Goal: Task Accomplishment & Management: Use online tool/utility

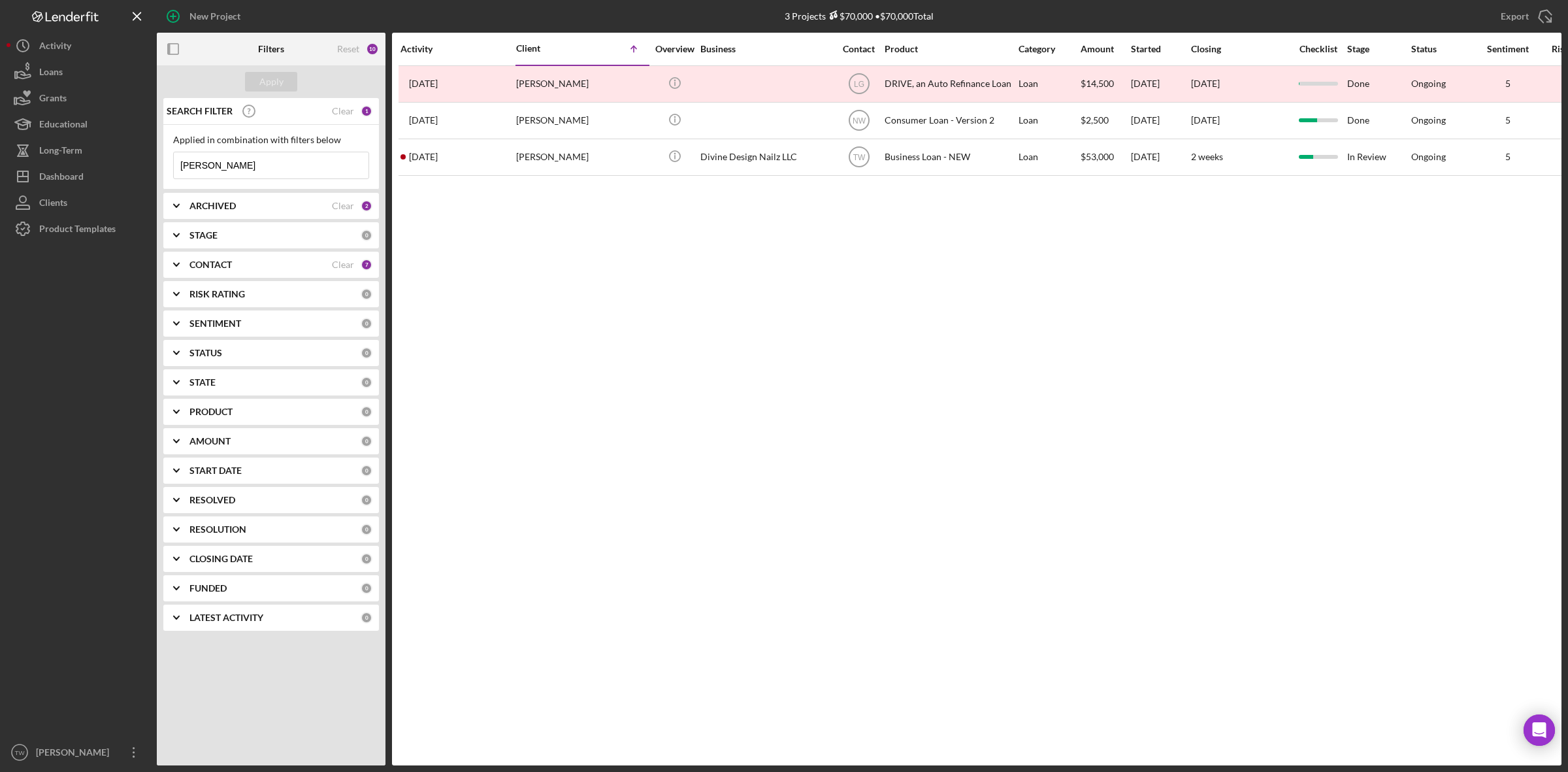
click at [302, 168] on input "[PERSON_NAME]" at bounding box center [272, 165] width 195 height 26
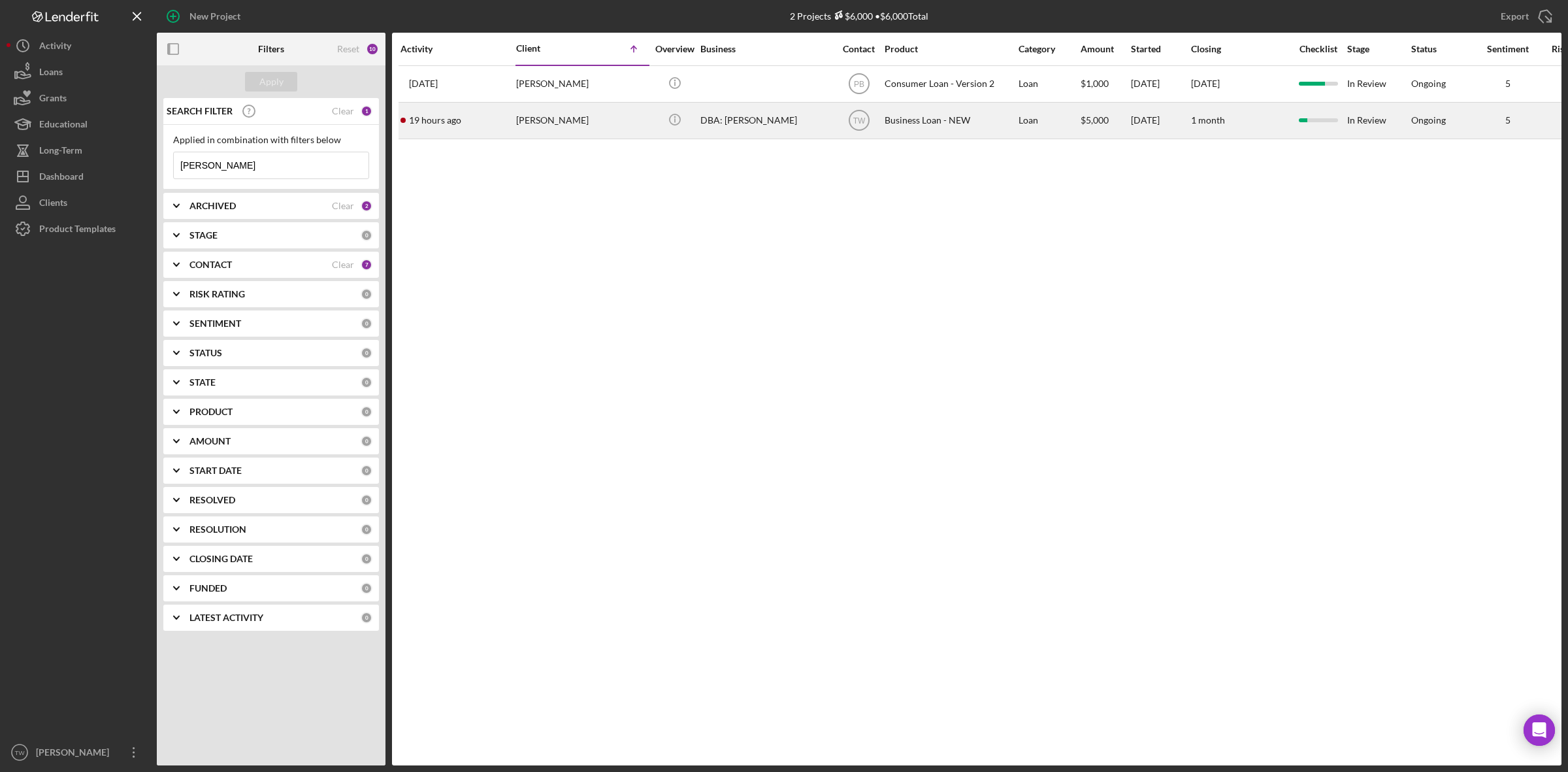
type input "[PERSON_NAME]"
click at [562, 124] on div "[PERSON_NAME]" at bounding box center [581, 121] width 130 height 35
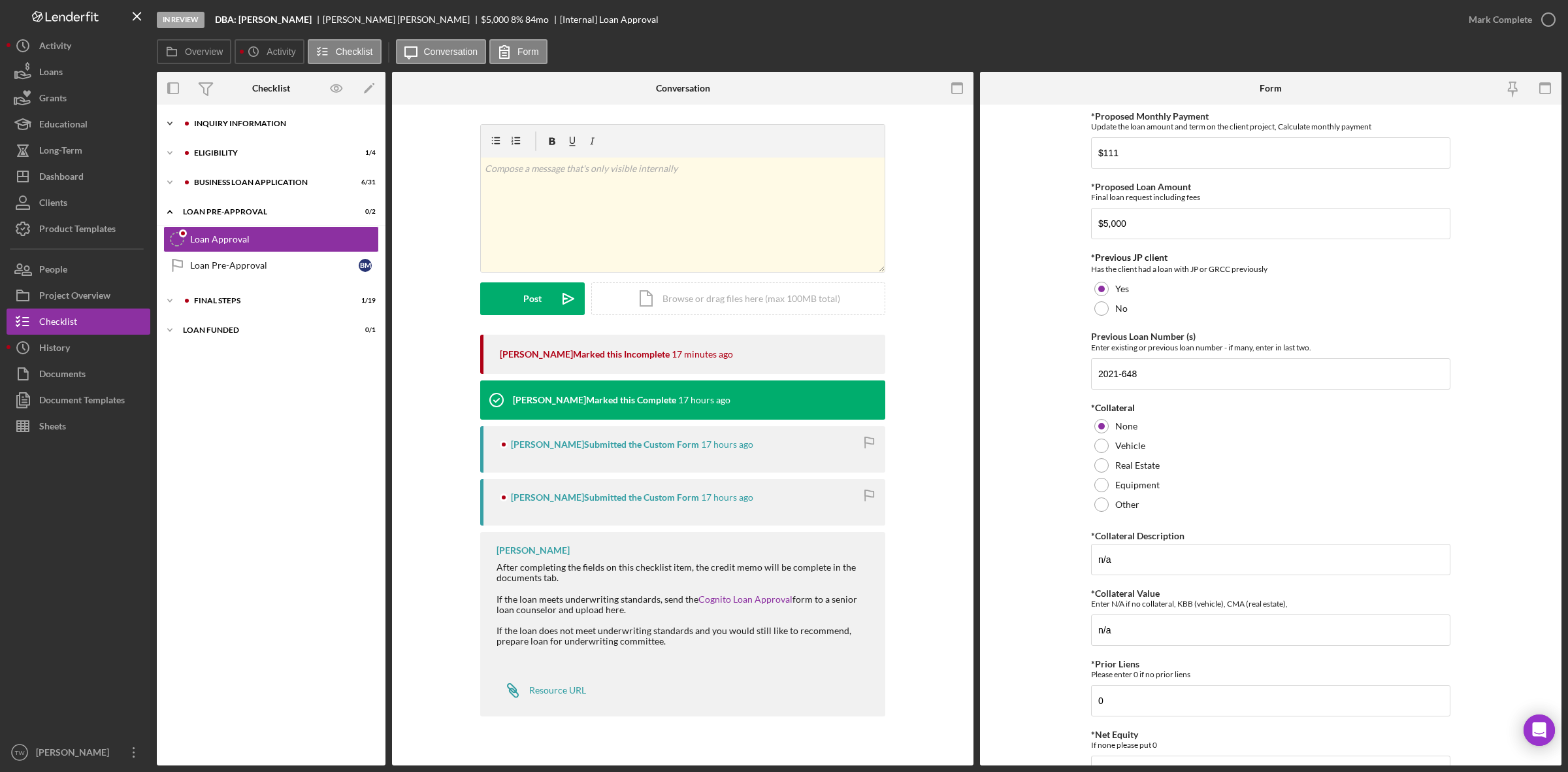
click at [246, 118] on div "Icon/Expander INQUIRY INFORMATION 7 / 11" at bounding box center [271, 124] width 229 height 26
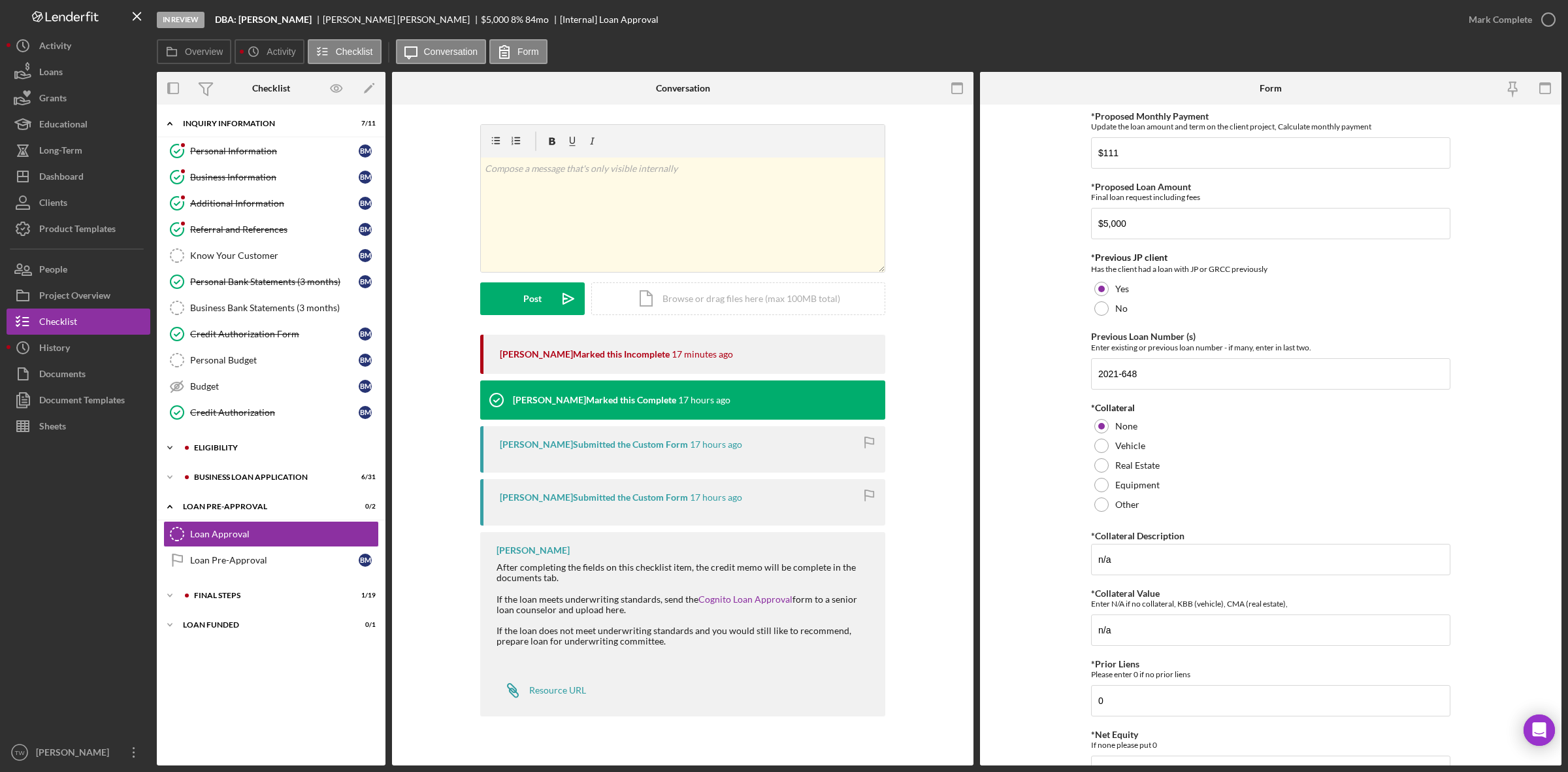
click at [223, 451] on div "ELIGIBILITY" at bounding box center [282, 447] width 175 height 7
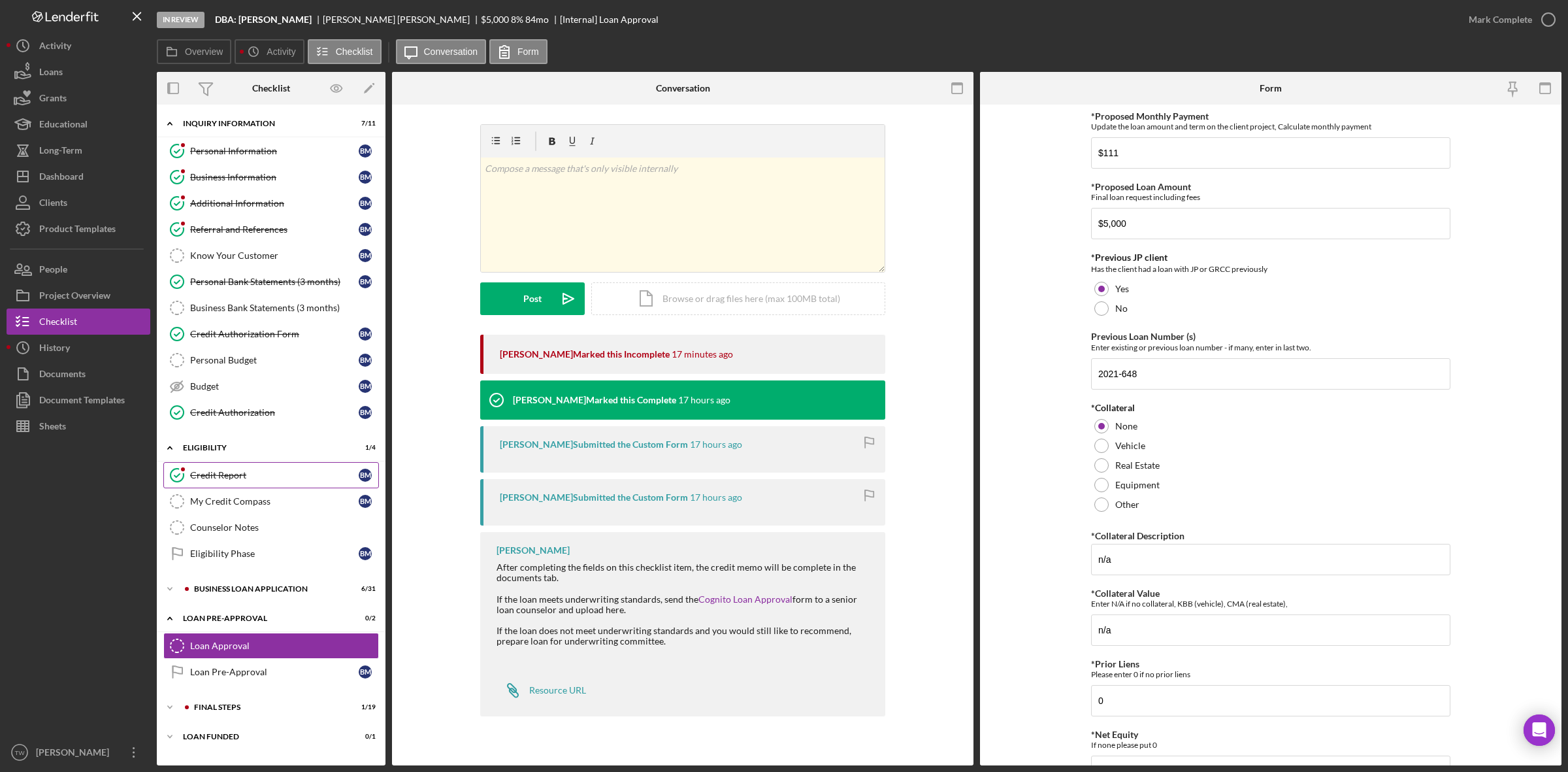
click at [220, 476] on div "Credit Report" at bounding box center [274, 475] width 168 height 11
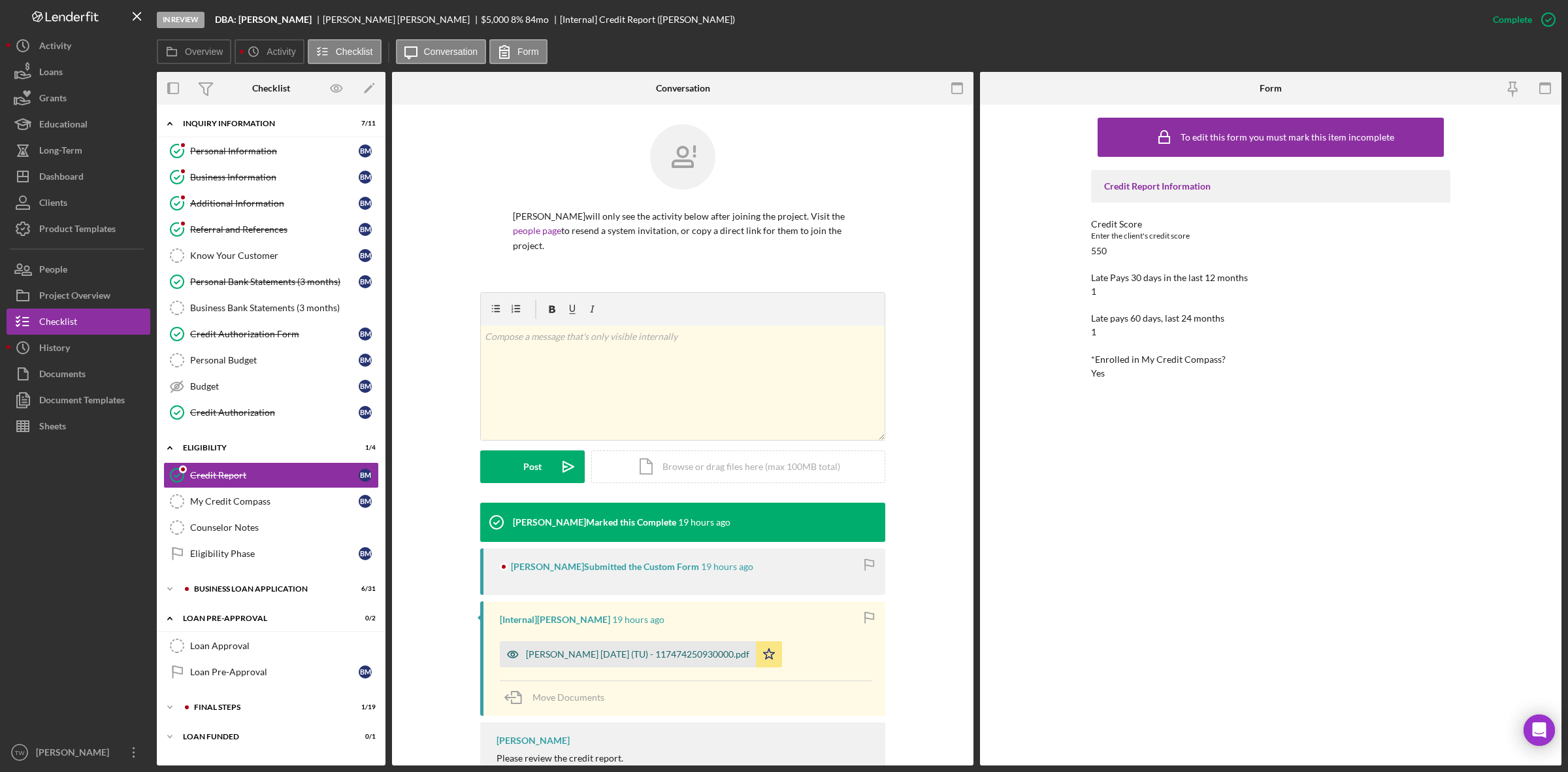
click at [594, 663] on div "[PERSON_NAME] [DATE] (TU) - 117474250930000.pdf" at bounding box center [628, 654] width 256 height 26
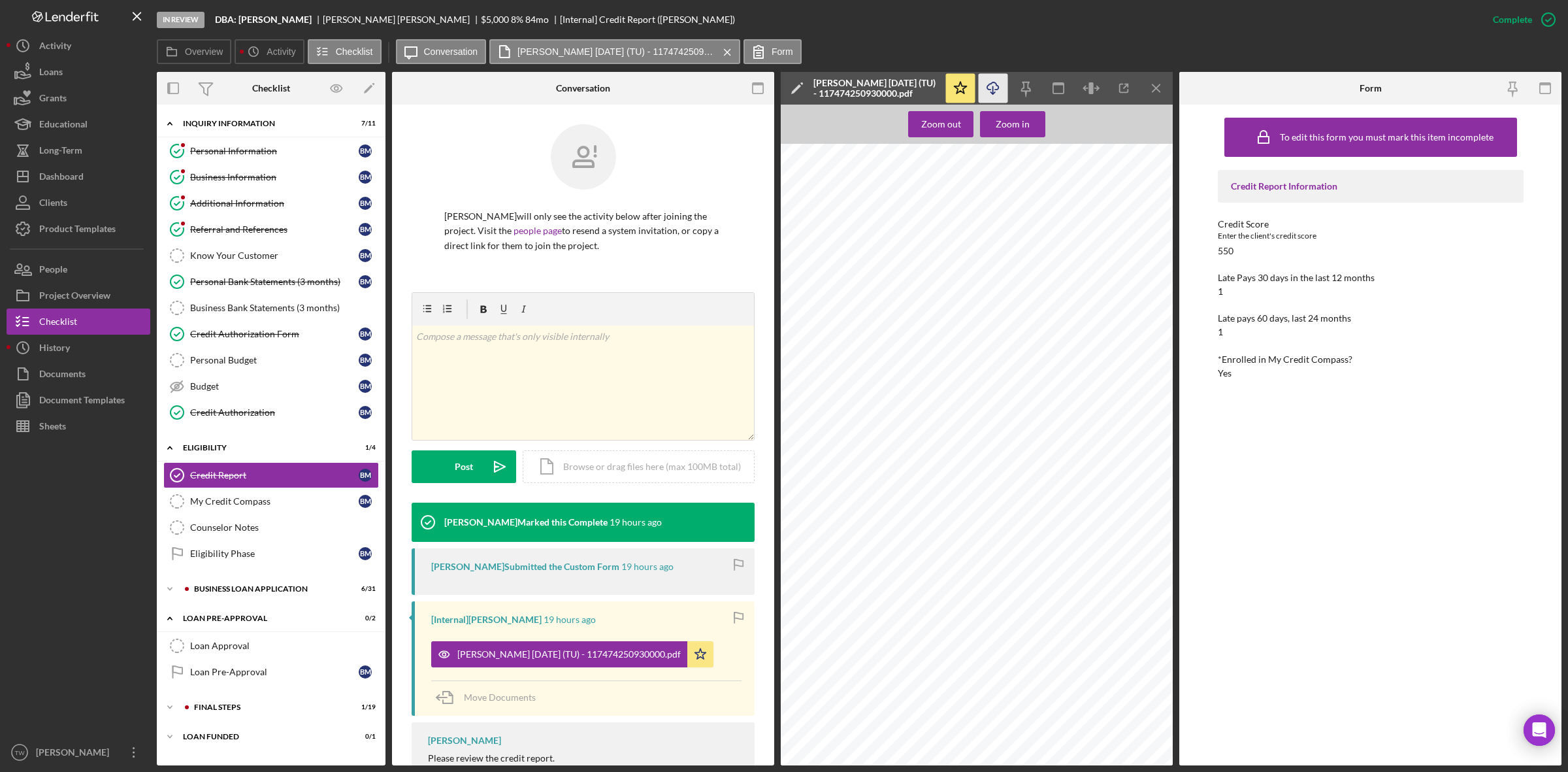
click at [988, 80] on icon "Icon/Download" at bounding box center [993, 88] width 30 height 30
click at [227, 593] on div "BUSINESS LOAN APPLICATION" at bounding box center [282, 588] width 175 height 7
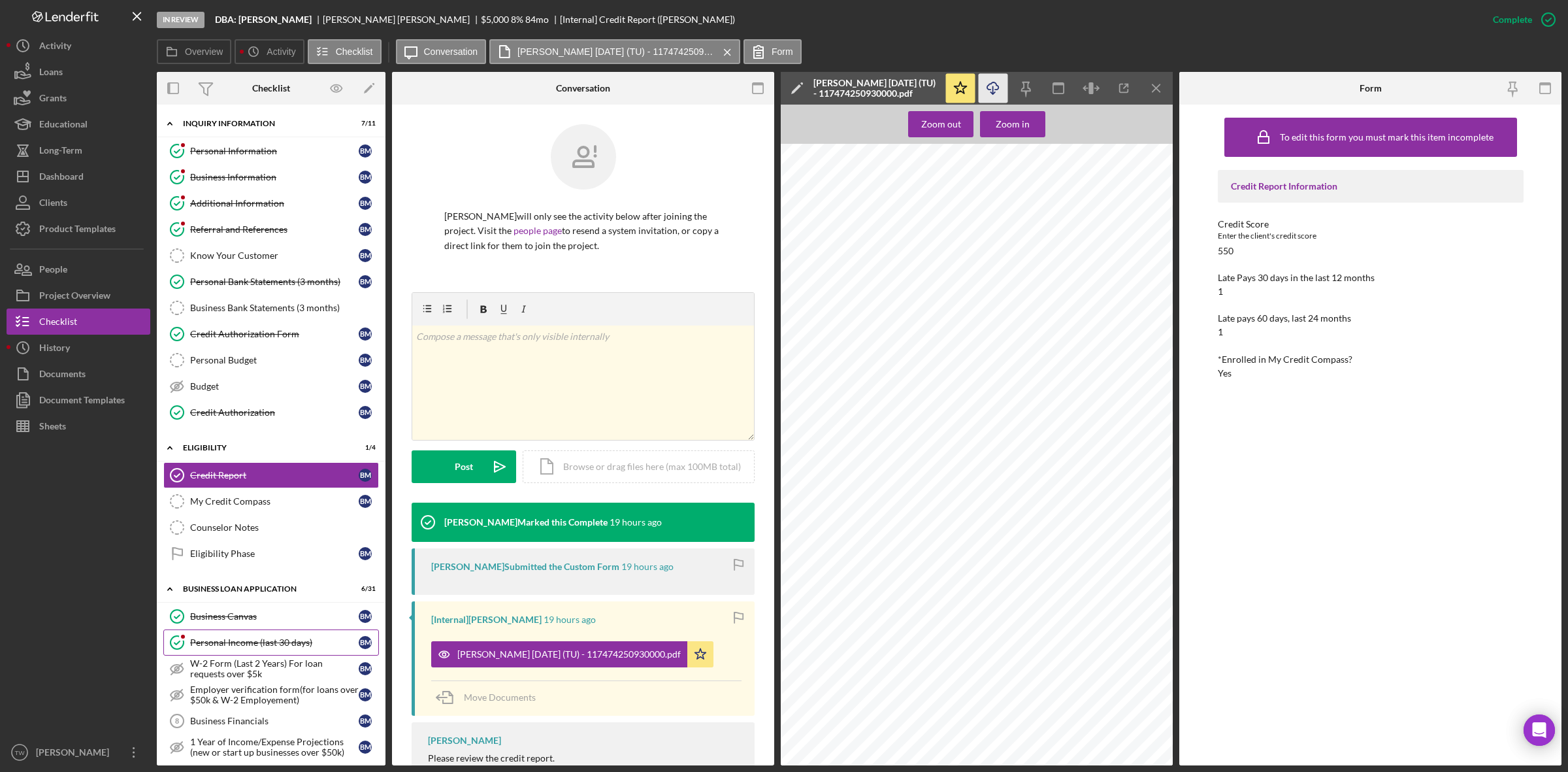
click at [230, 647] on div "Personal Income (last 30 days)" at bounding box center [274, 642] width 168 height 11
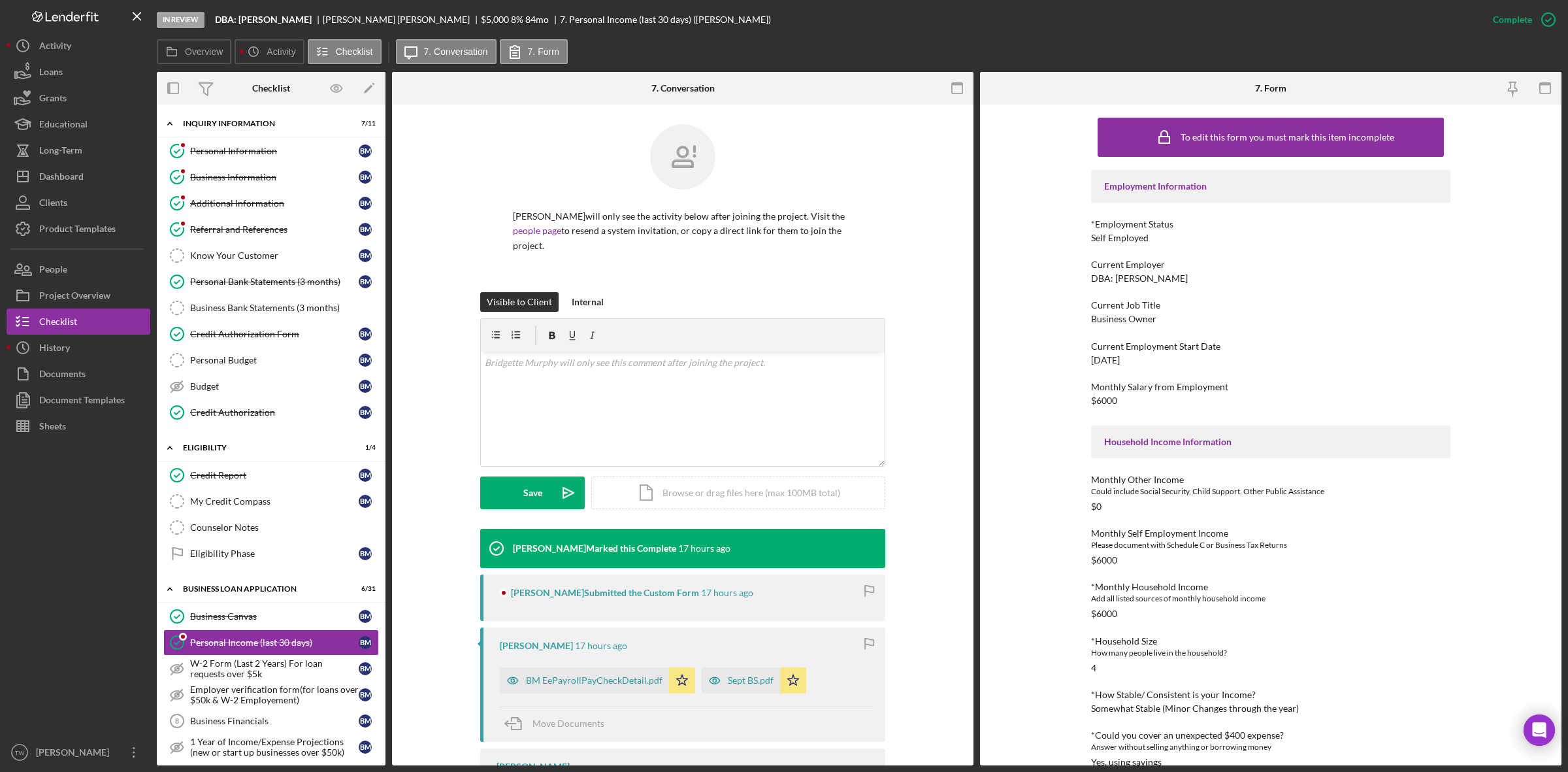
scroll to position [193, 0]
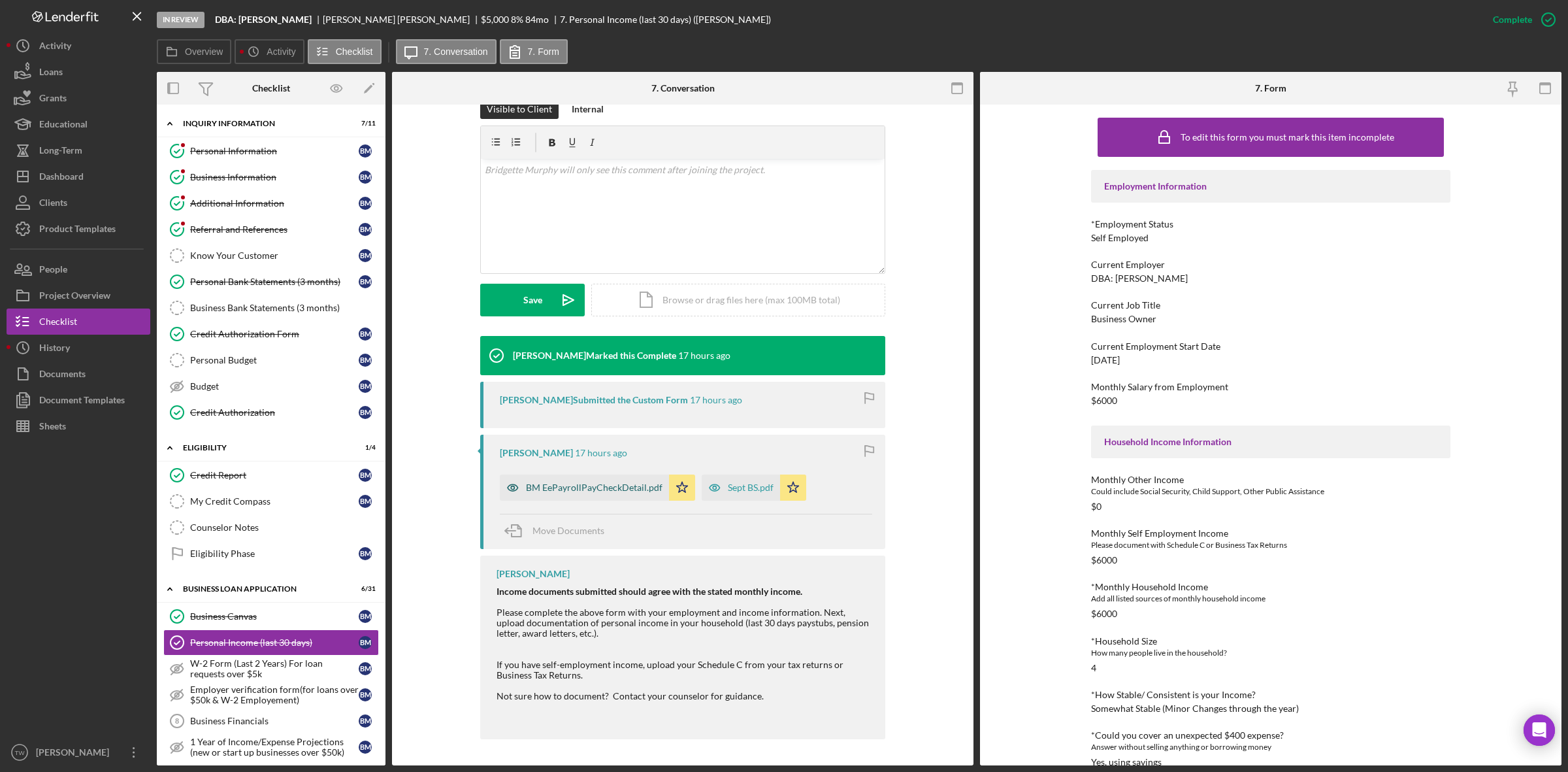
click at [608, 485] on div "BM EePayrollPayCheckDetail.pdf" at bounding box center [594, 487] width 136 height 11
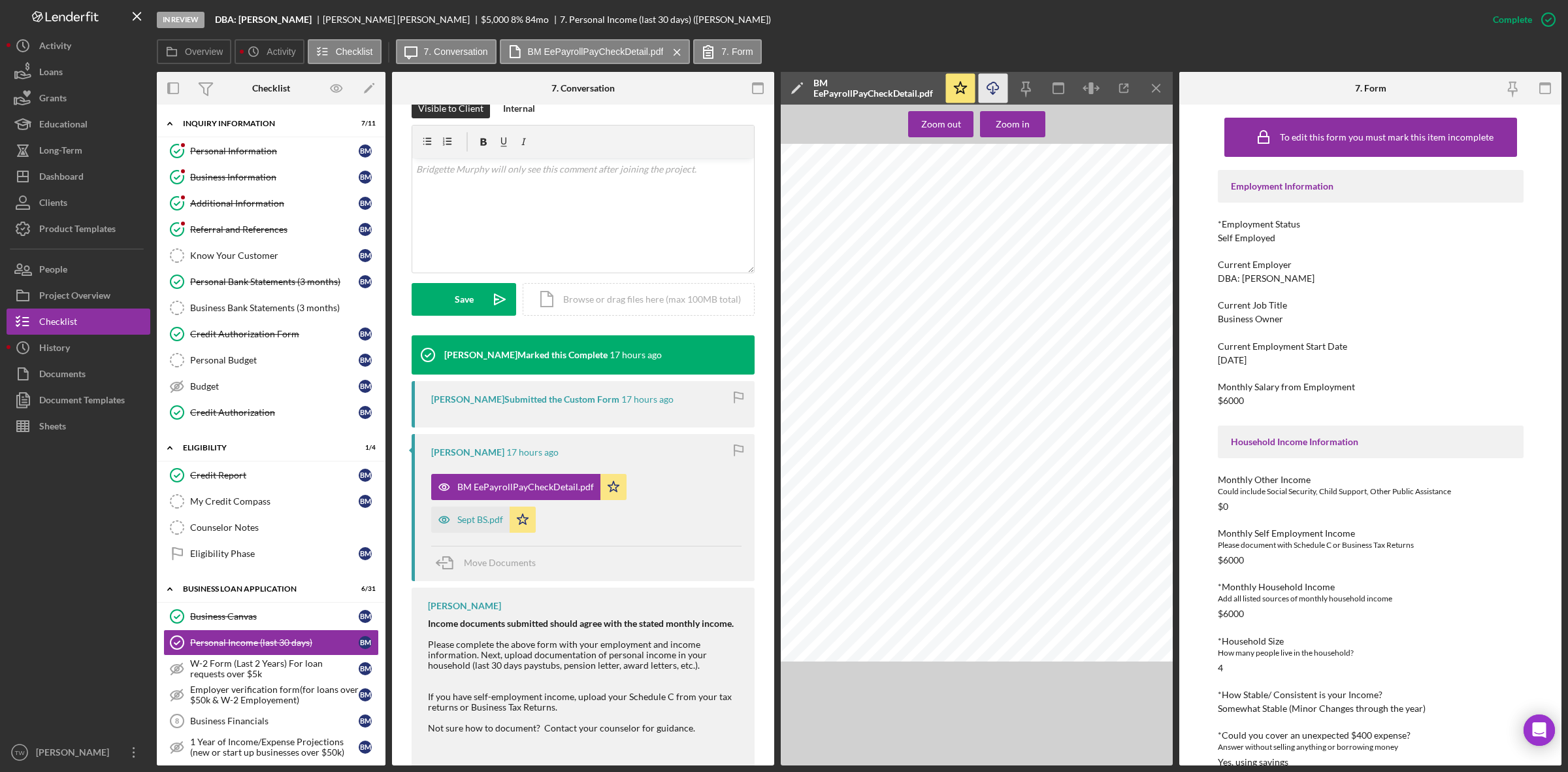
click at [988, 96] on icon "Icon/Download" at bounding box center [993, 88] width 30 height 30
click at [64, 182] on div "Dashboard" at bounding box center [61, 178] width 45 height 30
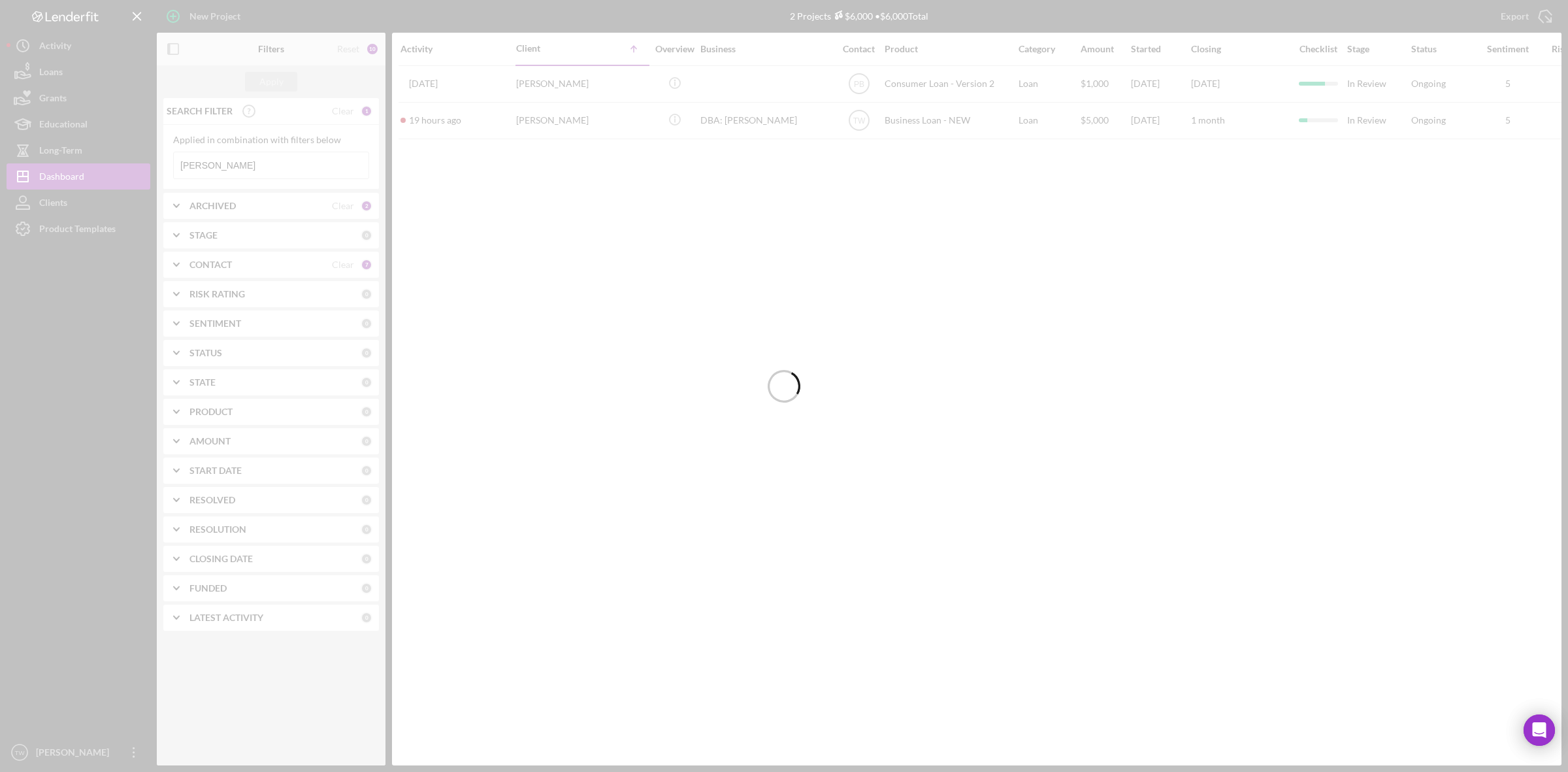
click at [257, 167] on input "[PERSON_NAME]" at bounding box center [272, 165] width 195 height 26
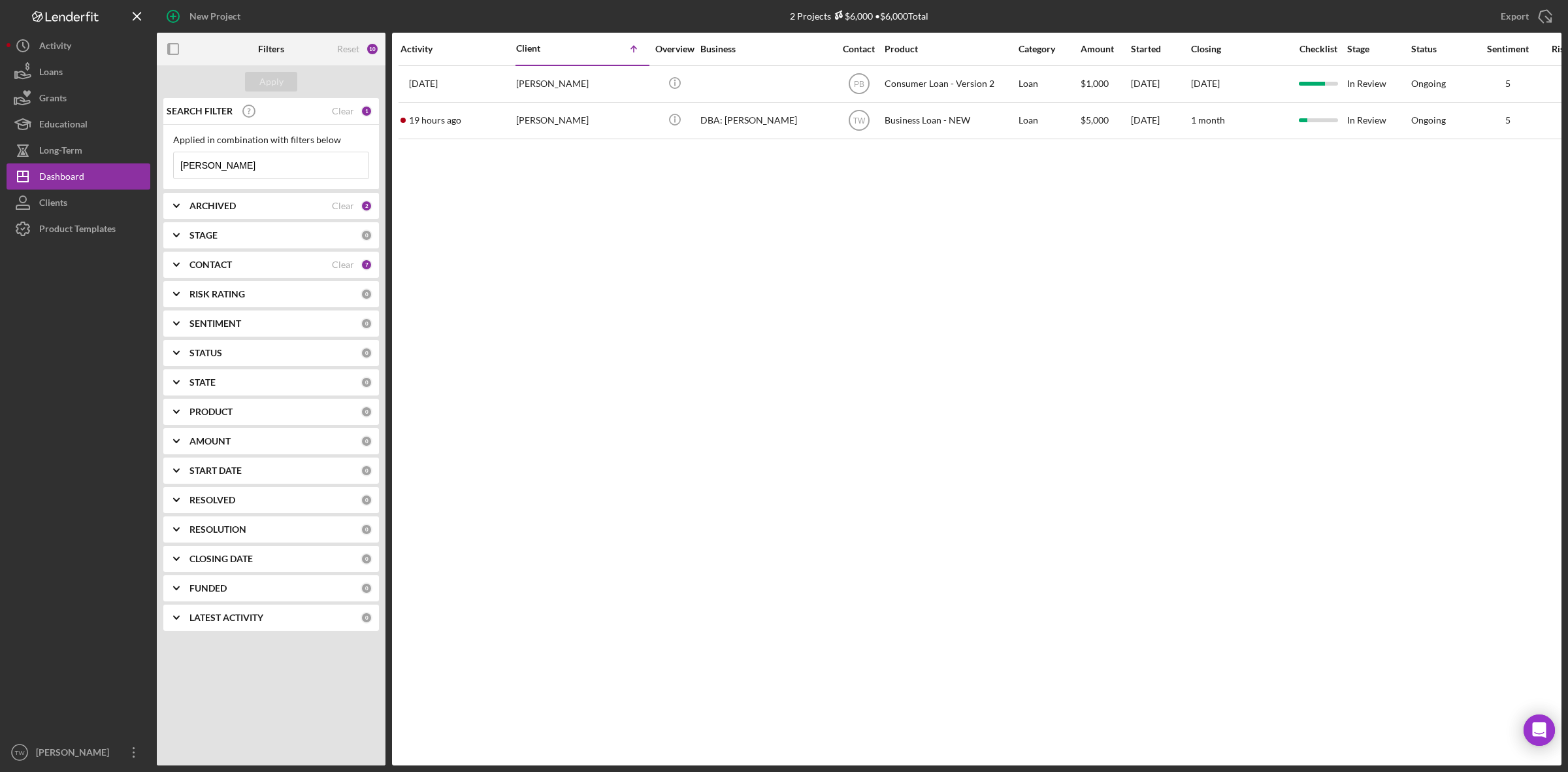
click at [257, 167] on input "[PERSON_NAME]" at bounding box center [272, 165] width 195 height 26
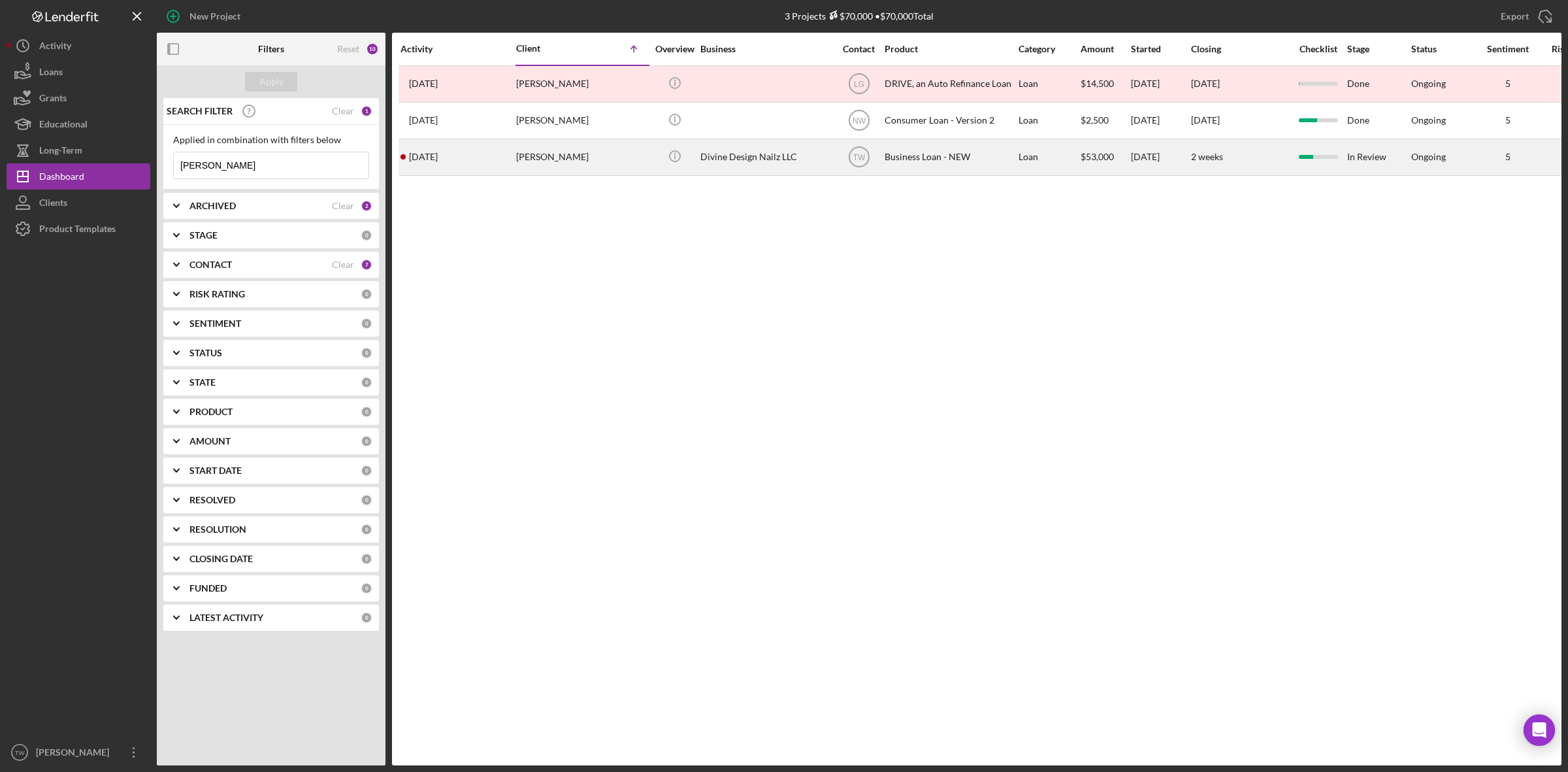
type input "[PERSON_NAME]"
click at [519, 154] on div "[PERSON_NAME]" at bounding box center [581, 157] width 130 height 35
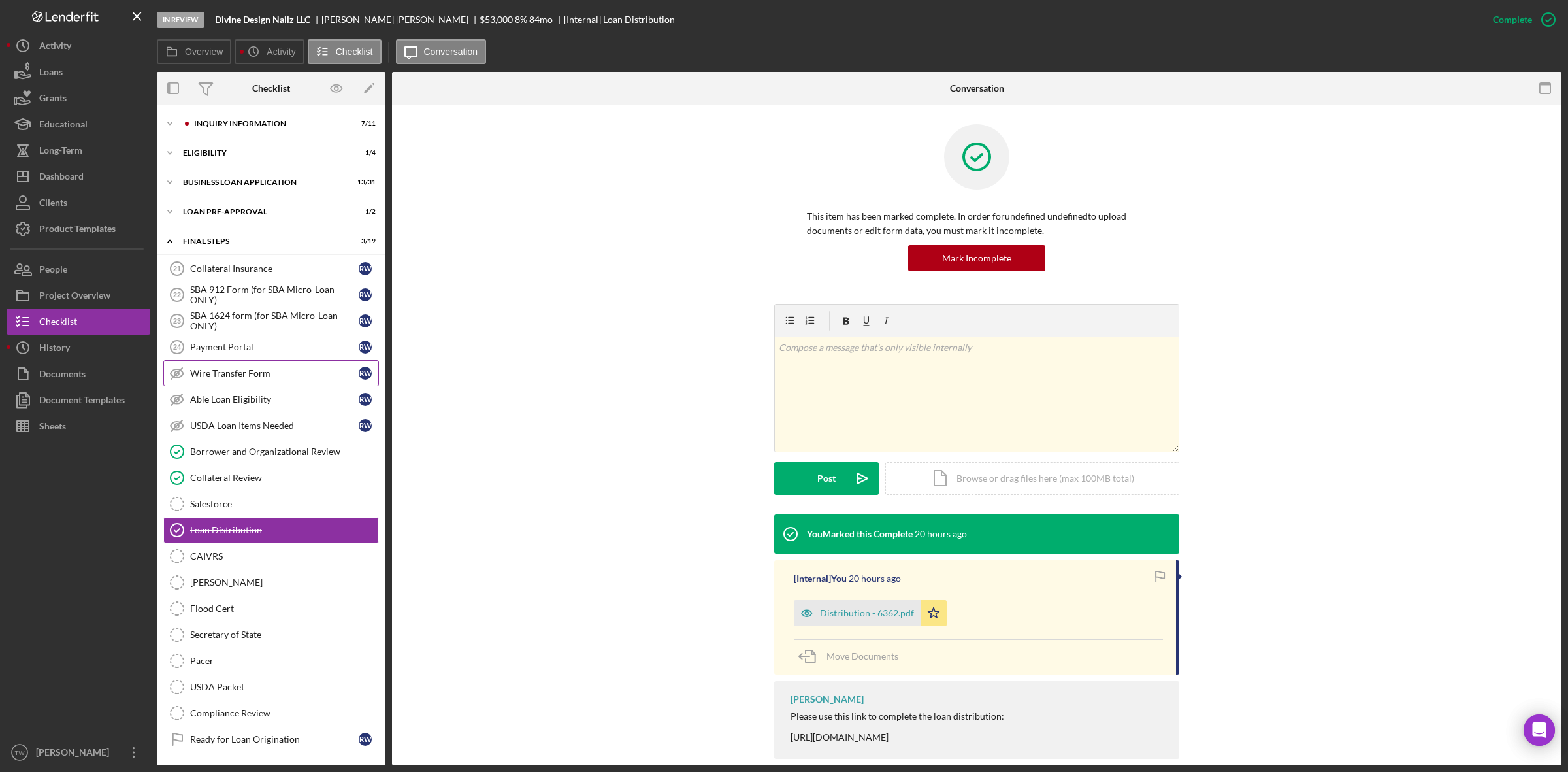
click at [263, 377] on div "Wire Transfer Form" at bounding box center [274, 373] width 168 height 11
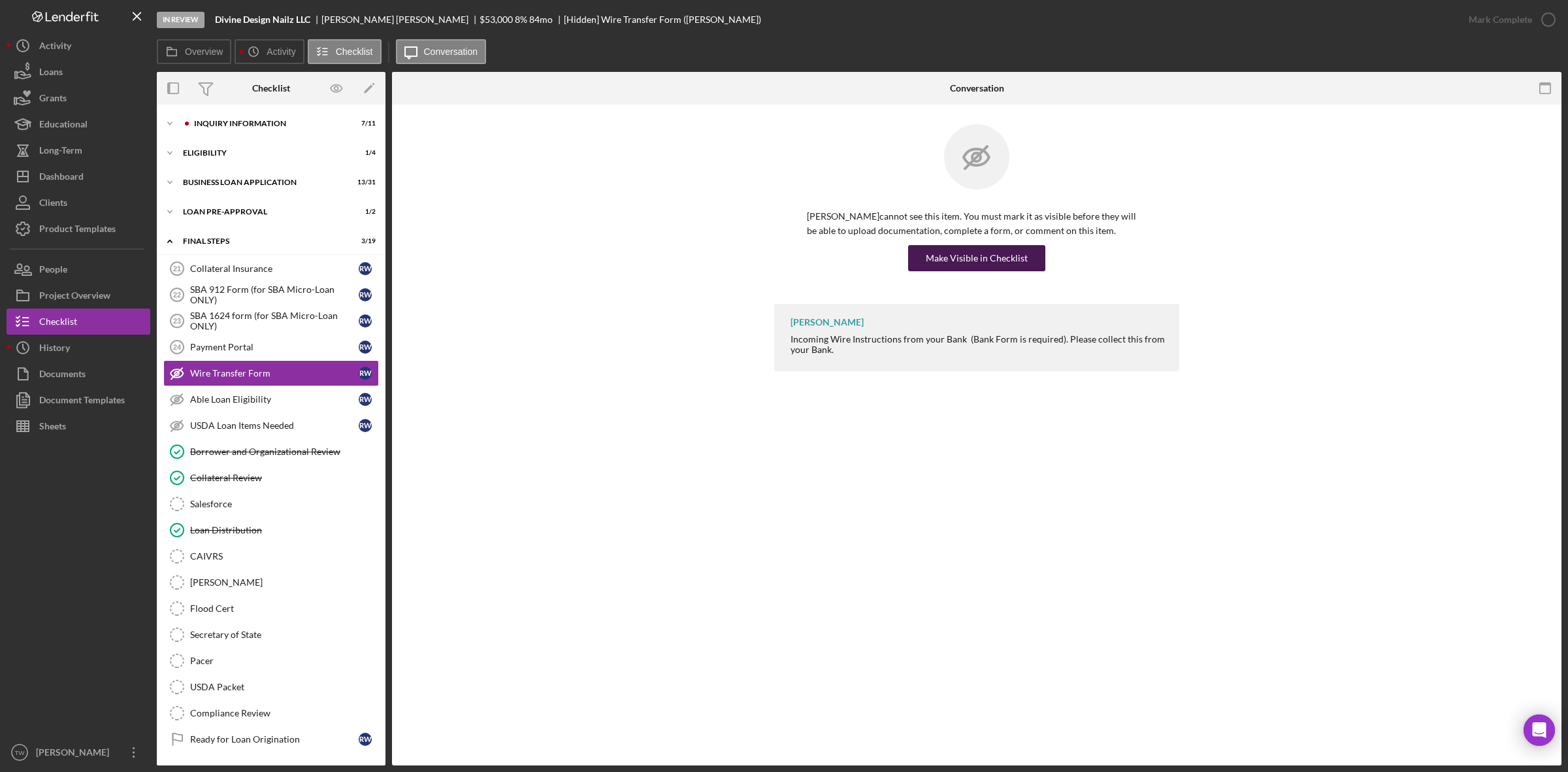
click at [997, 253] on div "Make Visible in Checklist" at bounding box center [976, 258] width 102 height 26
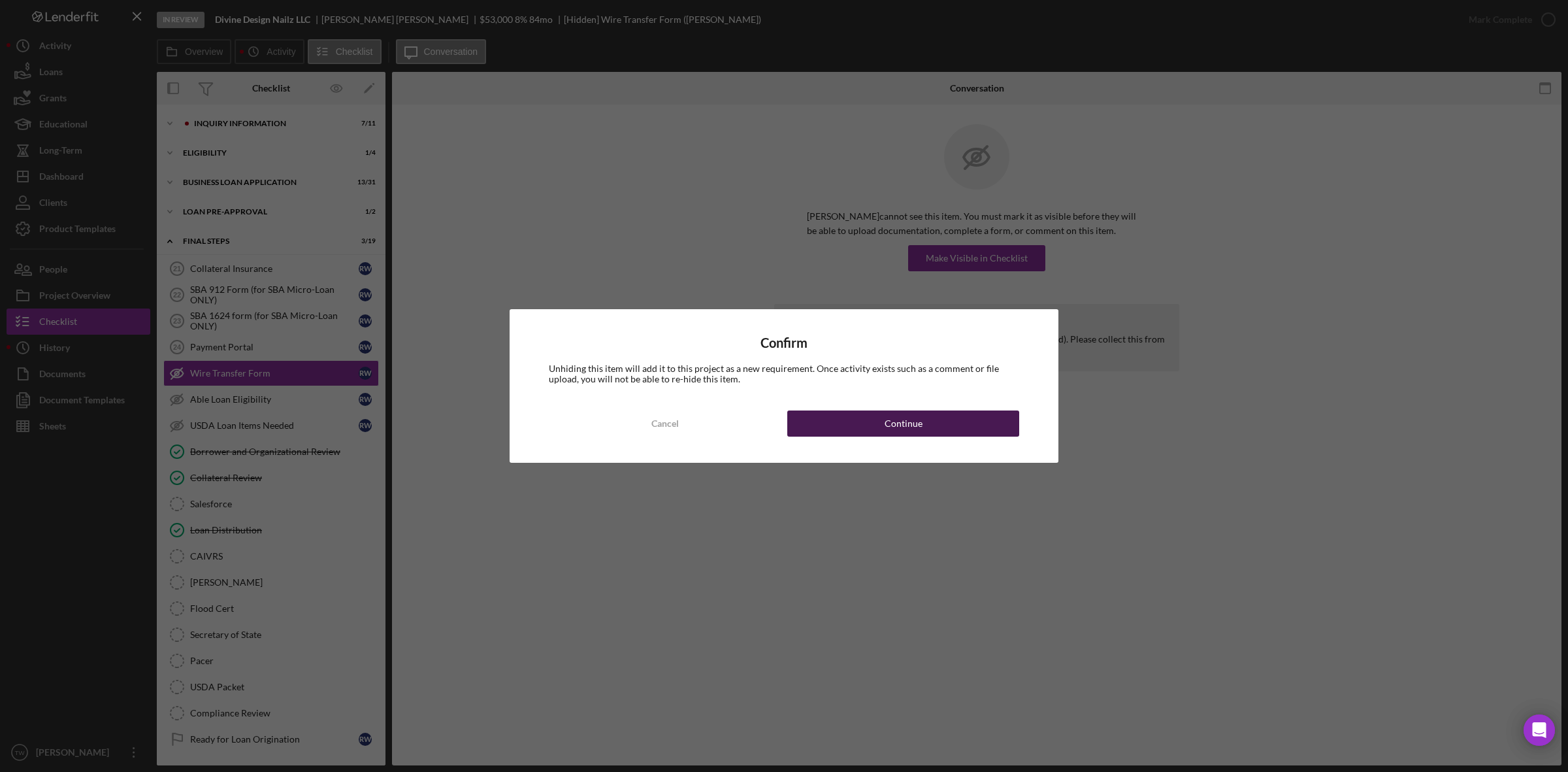
click at [960, 419] on button "Continue" at bounding box center [903, 424] width 232 height 26
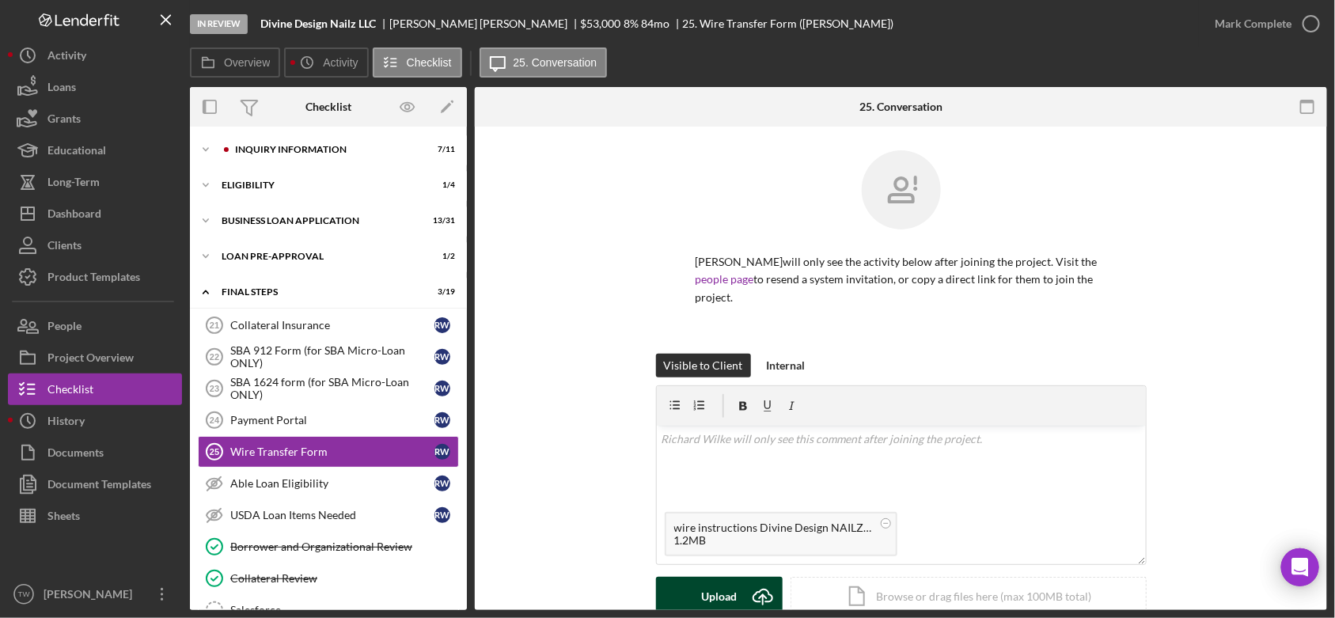
click at [701, 606] on div "Upload" at bounding box center [719, 597] width 36 height 40
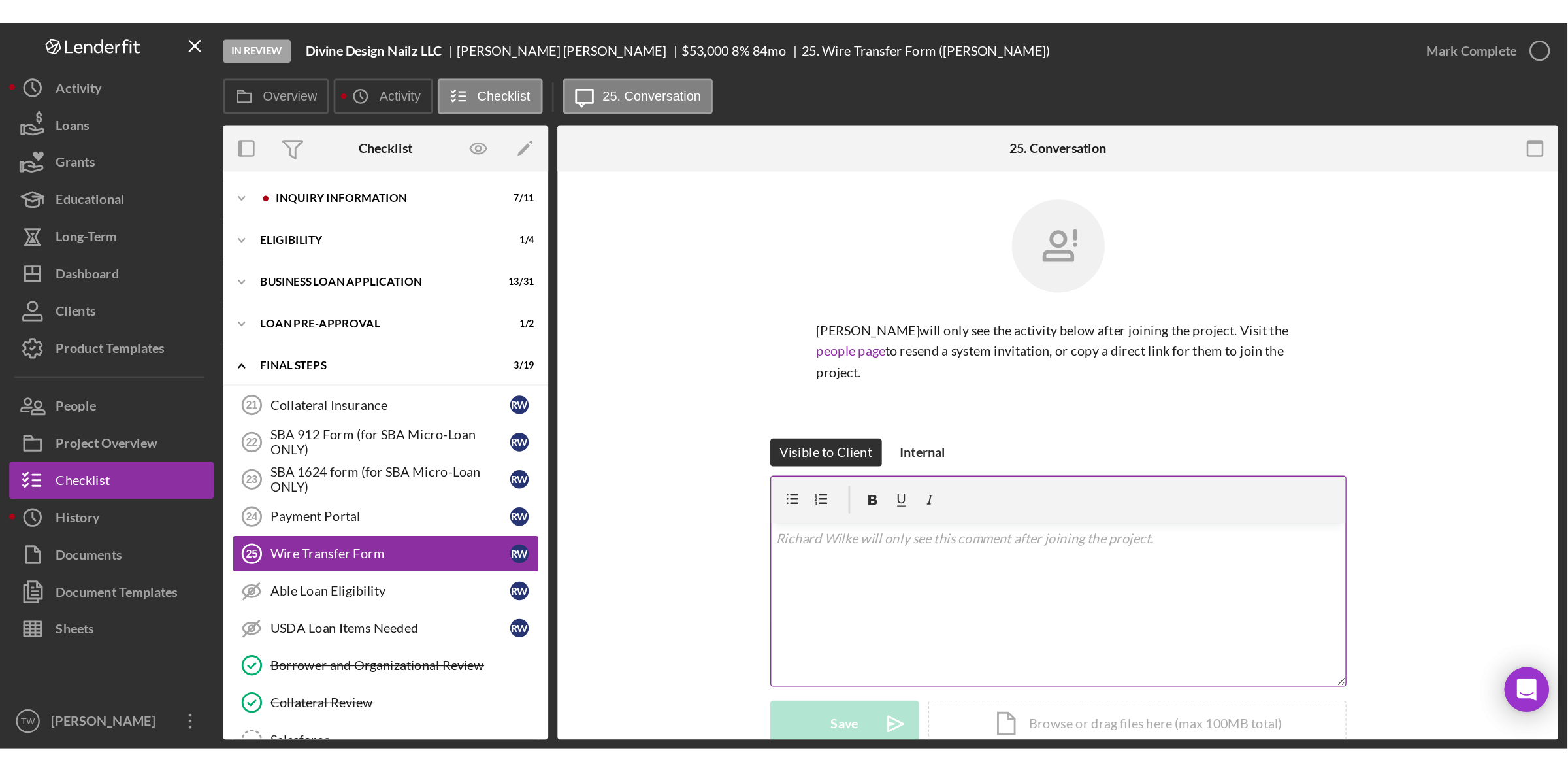
scroll to position [240, 0]
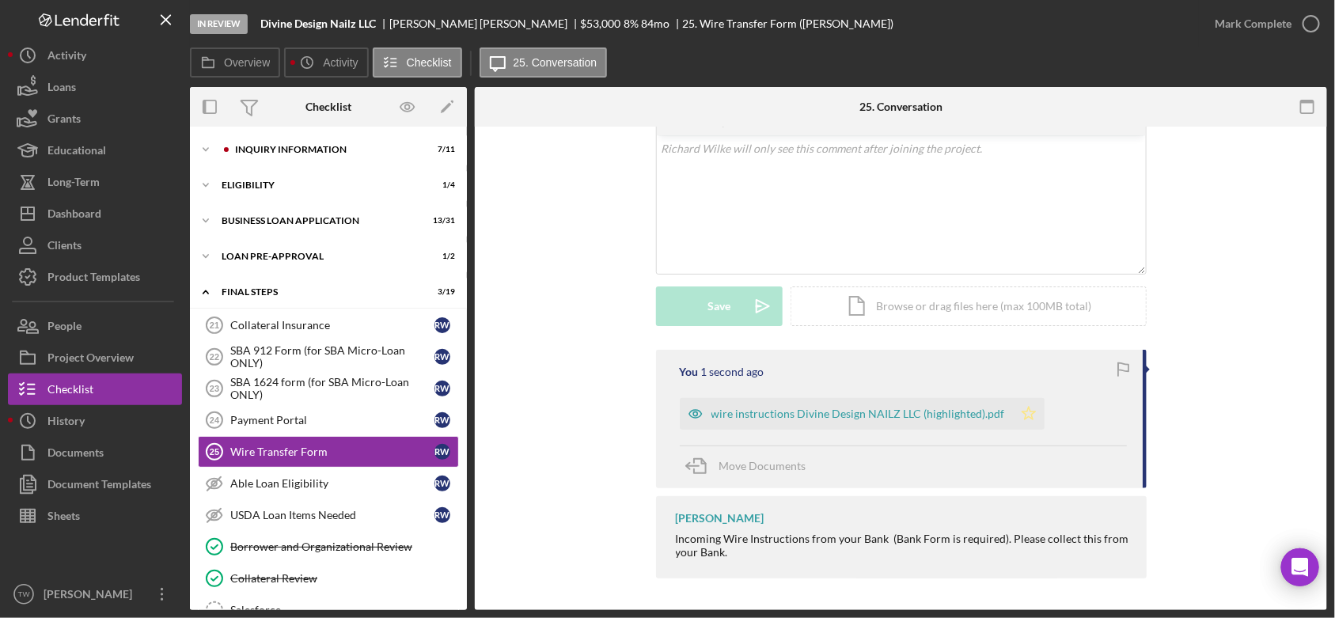
click at [1025, 412] on polygon "button" at bounding box center [1028, 413] width 13 height 13
click at [1271, 5] on div "Mark Complete" at bounding box center [1263, 23] width 128 height 47
click at [1262, 20] on div "Mark Complete" at bounding box center [1253, 24] width 77 height 32
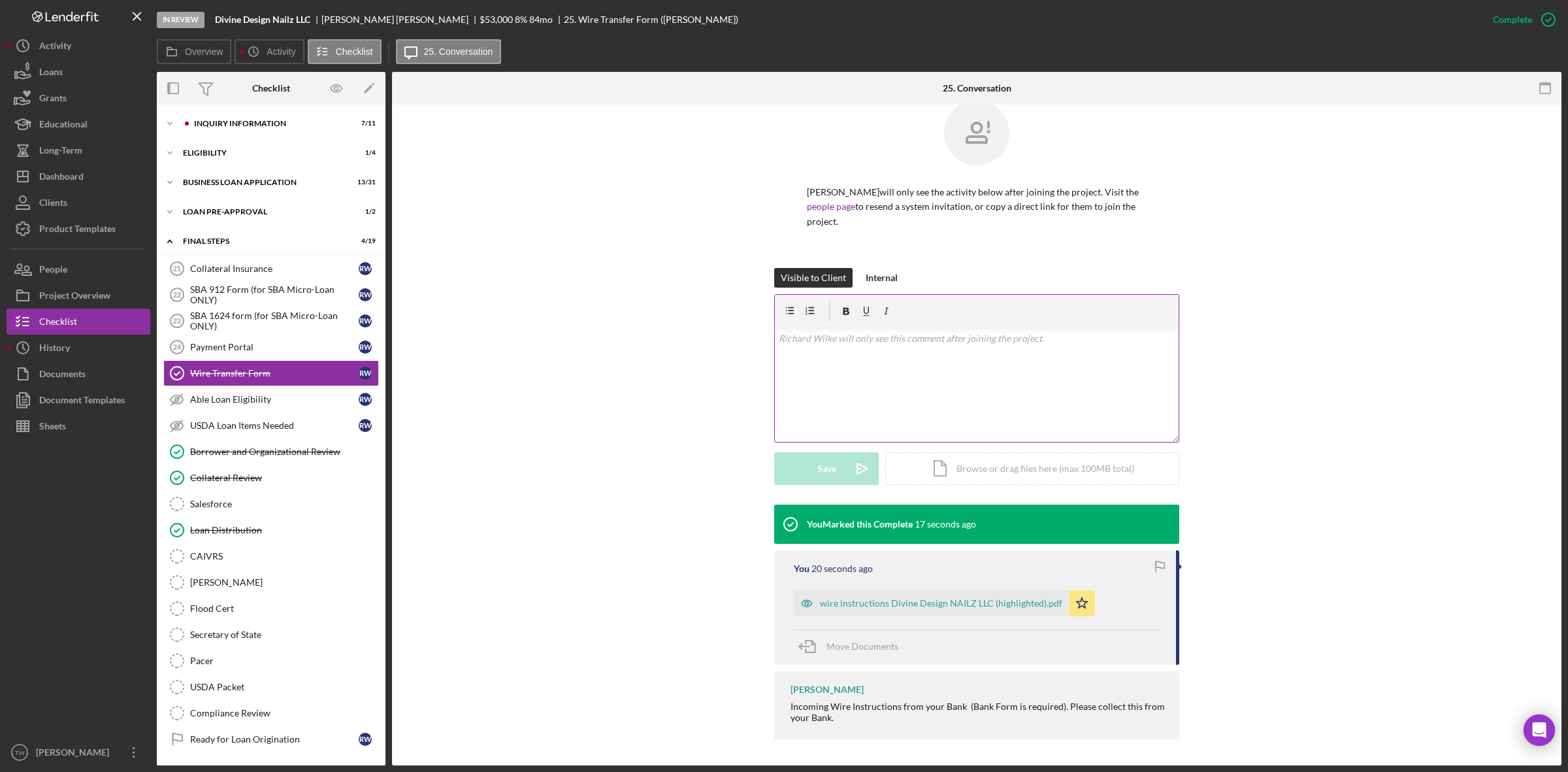
scroll to position [0, 0]
